Goal: Task Accomplishment & Management: Manage account settings

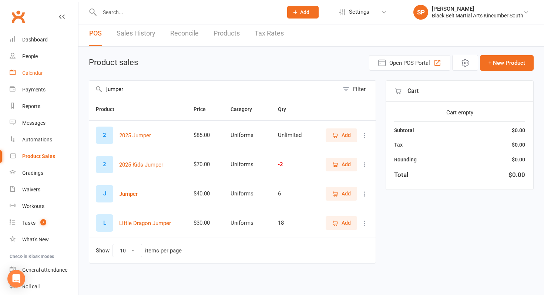
click at [47, 69] on link "Calendar" at bounding box center [44, 73] width 68 height 17
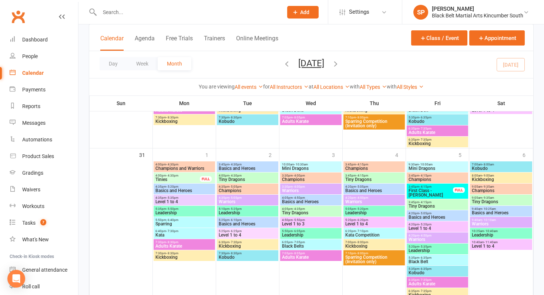
scroll to position [890, 0]
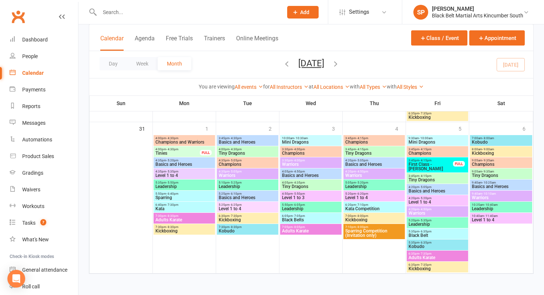
click at [340, 62] on icon "button" at bounding box center [335, 64] width 8 height 8
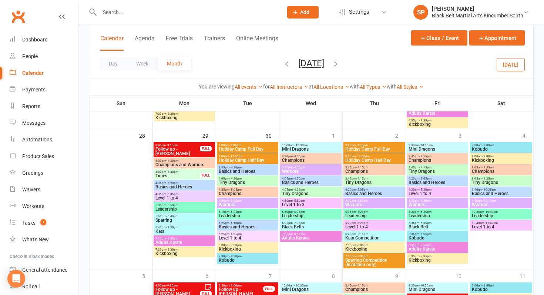
scroll to position [578, 0]
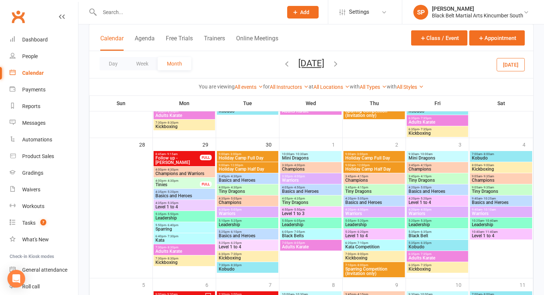
click at [262, 153] on span "9:00am - 3:00pm" at bounding box center [247, 153] width 58 height 3
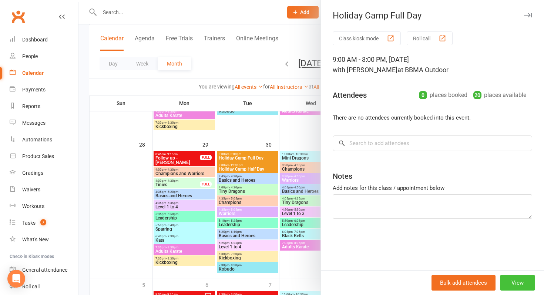
click at [508, 279] on button "View" at bounding box center [517, 283] width 35 height 16
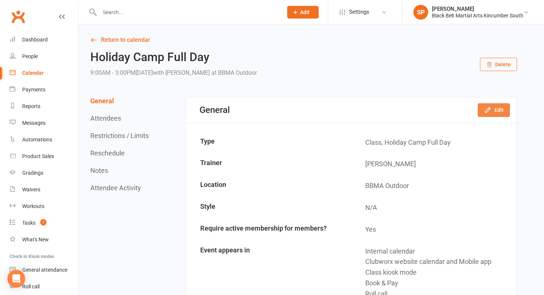
click at [485, 106] on icon "button" at bounding box center [487, 109] width 7 height 7
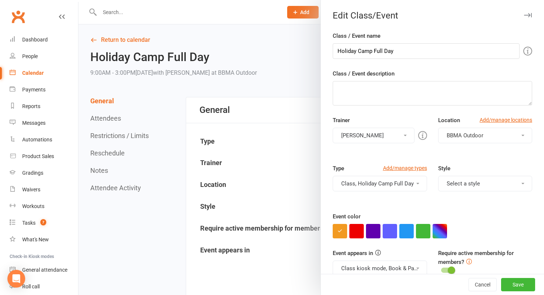
click at [459, 135] on span "BBMA Outdoor" at bounding box center [465, 135] width 37 height 7
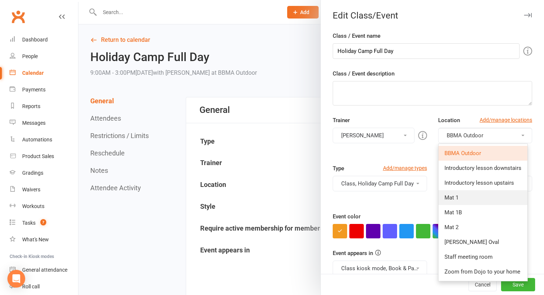
click at [468, 199] on link "Mat 1" at bounding box center [482, 197] width 89 height 15
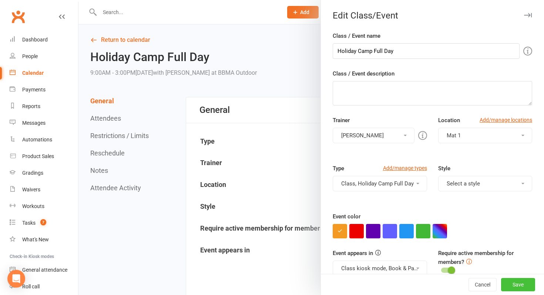
click at [519, 285] on button "Save" at bounding box center [518, 284] width 34 height 13
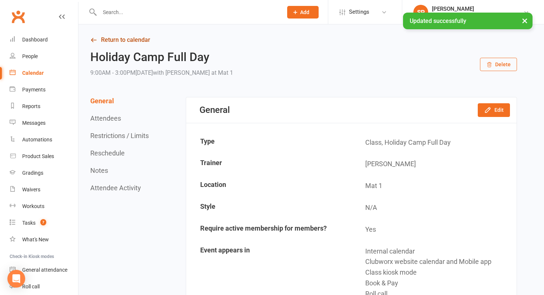
click at [148, 40] on link "Return to calendar" at bounding box center [303, 40] width 427 height 10
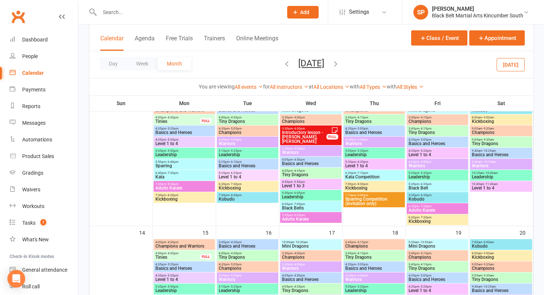
scroll to position [213, 0]
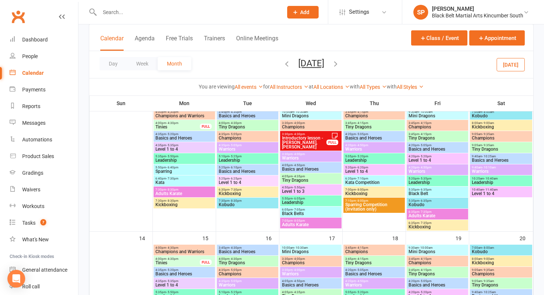
click at [506, 68] on button "[DATE]" at bounding box center [510, 64] width 28 height 13
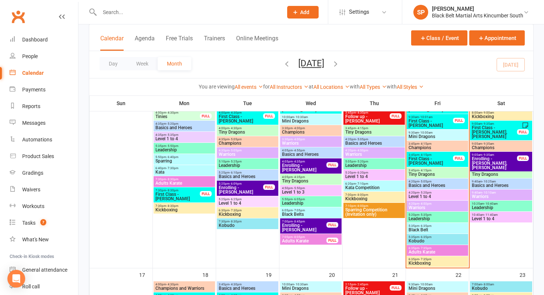
scroll to position [443, 0]
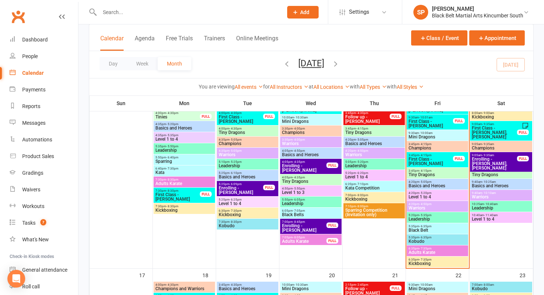
click at [425, 171] on span "- 4:15pm" at bounding box center [425, 170] width 12 height 3
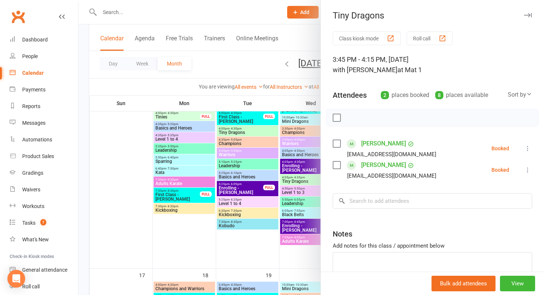
scroll to position [1, 0]
click at [528, 147] on icon at bounding box center [527, 147] width 7 height 7
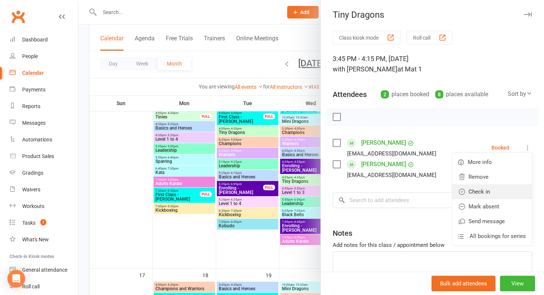
click at [501, 188] on link "Check in" at bounding box center [492, 191] width 80 height 15
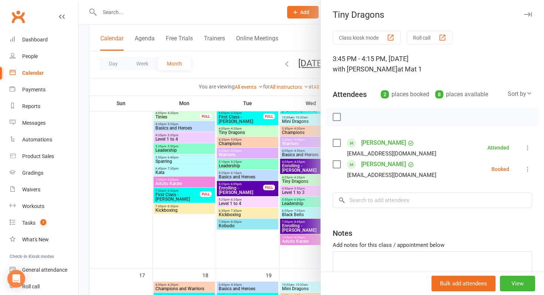
click at [530, 169] on icon at bounding box center [527, 168] width 7 height 7
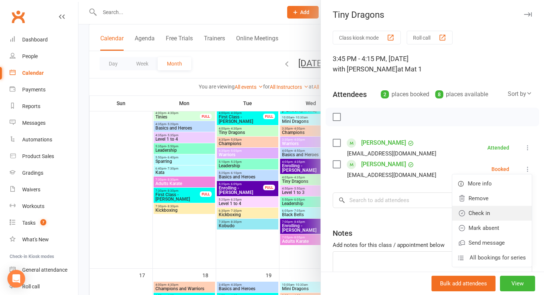
click at [508, 211] on link "Check in" at bounding box center [492, 213] width 80 height 15
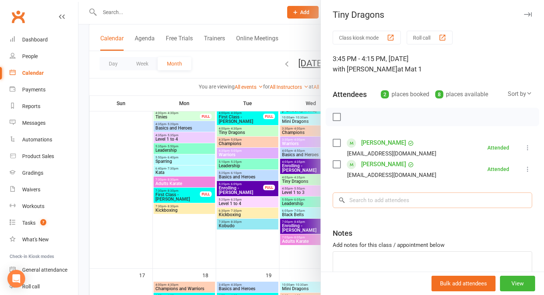
click at [454, 204] on input "search" at bounding box center [432, 200] width 199 height 16
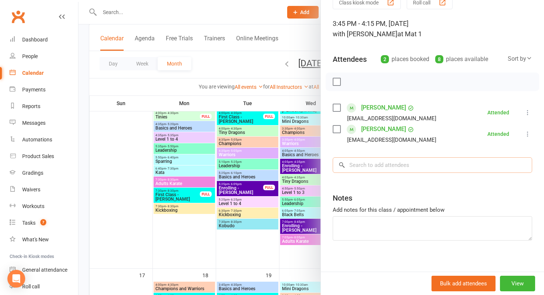
scroll to position [42, 0]
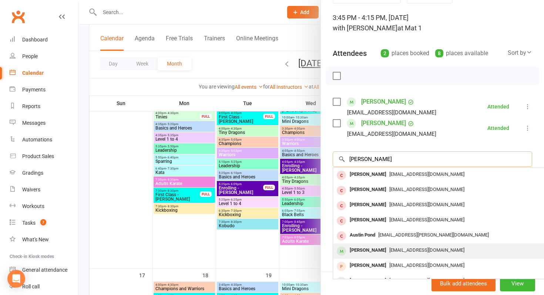
type input "[PERSON_NAME]"
click at [386, 246] on div "[EMAIL_ADDRESS][DOMAIN_NAME]" at bounding box center [443, 250] width 215 height 11
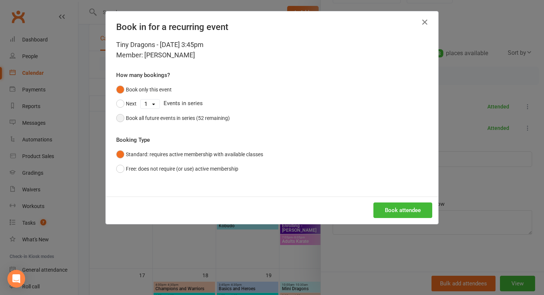
click at [210, 121] on div "Book all future events in series (52 remaining)" at bounding box center [178, 118] width 104 height 8
click at [397, 208] on button "Book attendee" at bounding box center [402, 210] width 59 height 16
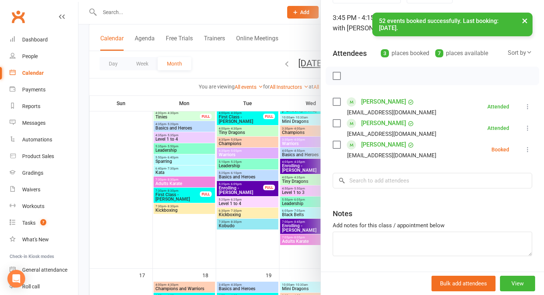
click at [525, 147] on icon at bounding box center [527, 149] width 7 height 7
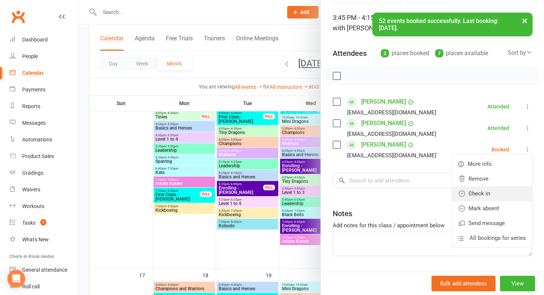
click at [495, 194] on link "Check in" at bounding box center [492, 193] width 80 height 15
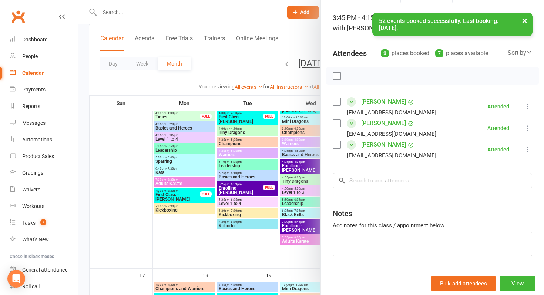
click at [254, 205] on div at bounding box center [310, 147] width 465 height 295
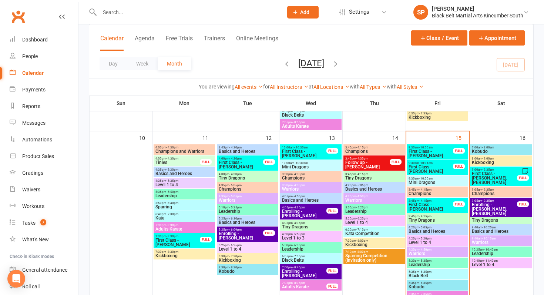
scroll to position [397, 0]
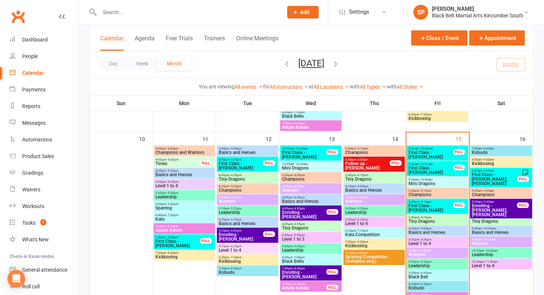
click at [434, 182] on span "Mini Dragons" at bounding box center [437, 183] width 58 height 4
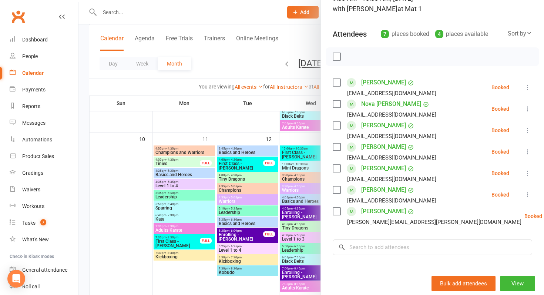
scroll to position [64, 0]
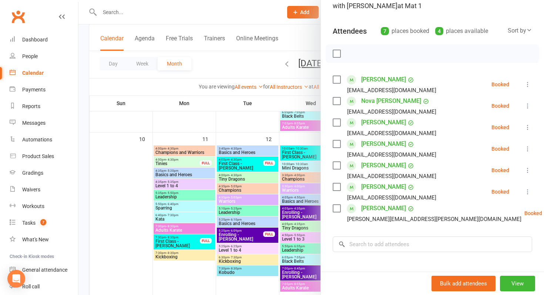
click at [336, 78] on label at bounding box center [336, 79] width 7 height 7
click at [334, 105] on div "Nova [PERSON_NAME] [EMAIL_ADDRESS][DOMAIN_NAME]" at bounding box center [386, 105] width 107 height 21
click at [337, 101] on label at bounding box center [336, 100] width 7 height 7
click at [338, 126] on label at bounding box center [336, 122] width 7 height 7
click at [338, 152] on div "[EMAIL_ADDRESS][DOMAIN_NAME]" at bounding box center [386, 155] width 107 height 10
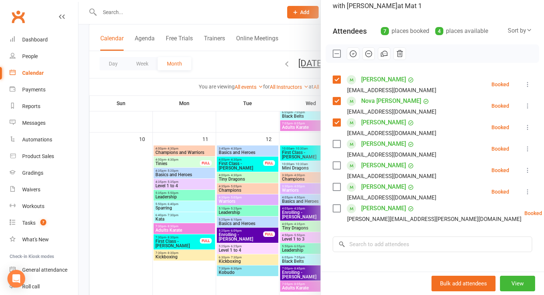
click at [338, 149] on div "[PERSON_NAME] [EMAIL_ADDRESS][DOMAIN_NAME]" at bounding box center [386, 148] width 107 height 21
click at [339, 145] on label at bounding box center [336, 143] width 7 height 7
click at [340, 164] on label at bounding box center [336, 165] width 7 height 7
click at [339, 181] on div "[EMAIL_ADDRESS][DOMAIN_NAME]" at bounding box center [386, 176] width 107 height 10
click at [334, 189] on label at bounding box center [336, 186] width 7 height 7
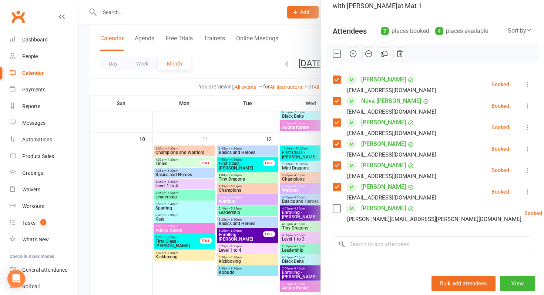
click at [336, 213] on div "[PERSON_NAME] Walsh [EMAIL_ADDRESS][PERSON_NAME][DOMAIN_NAME]" at bounding box center [429, 212] width 192 height 21
click at [336, 207] on label at bounding box center [336, 208] width 7 height 7
click at [352, 54] on icon "button" at bounding box center [352, 54] width 1 height 1
click at [252, 114] on div at bounding box center [310, 147] width 465 height 295
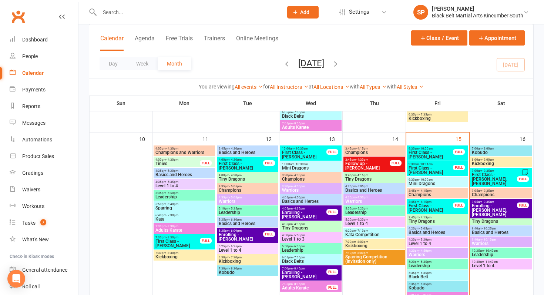
click at [435, 149] on span "9:30am - 10:00am" at bounding box center [430, 148] width 45 height 3
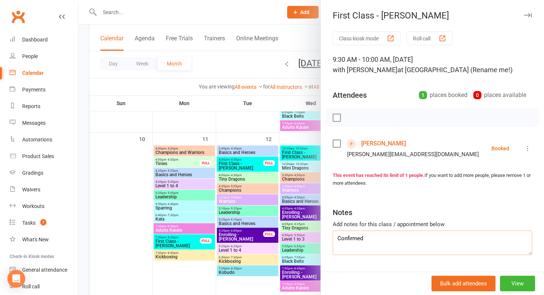
click at [384, 239] on textarea "Confirmed" at bounding box center [432, 242] width 199 height 24
type textarea "Confirmed. Trying another"
